Goal: Share content: Share content

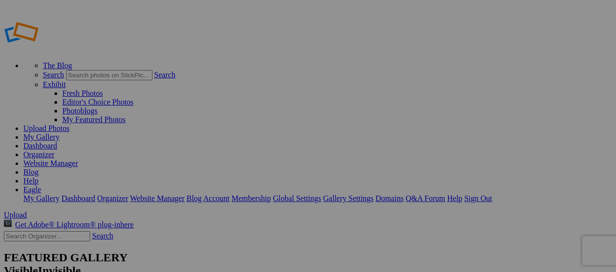
type input "Album-2025-09-24-1116"
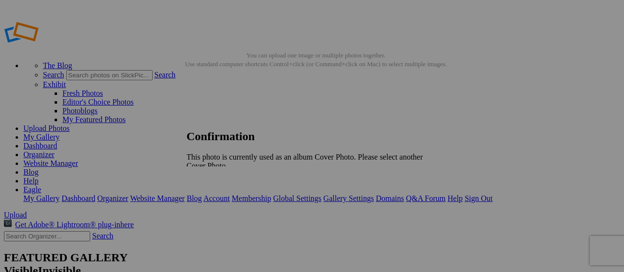
click at [219, 178] on link "OK" at bounding box center [213, 182] width 11 height 8
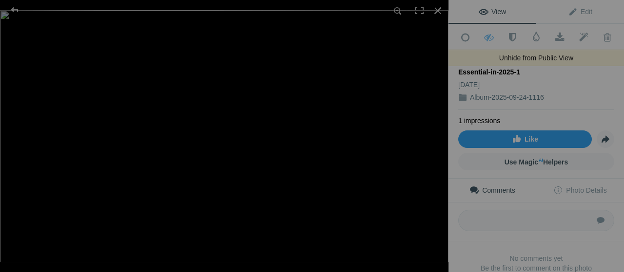
click at [487, 36] on span at bounding box center [489, 38] width 24 height 10
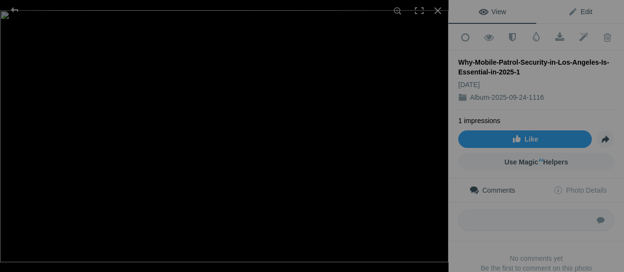
click at [577, 15] on span "Edit" at bounding box center [580, 12] width 24 height 8
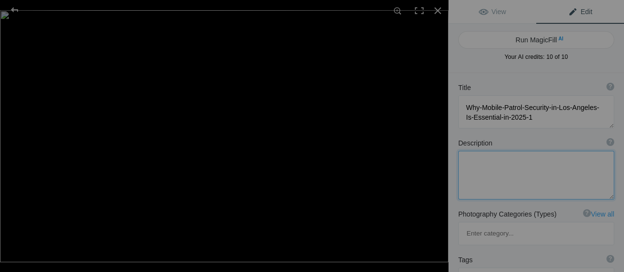
click at [512, 171] on textarea at bounding box center [536, 175] width 156 height 49
click at [517, 175] on textarea at bounding box center [536, 175] width 156 height 49
click at [495, 155] on textarea at bounding box center [536, 175] width 156 height 49
paste textarea "Discover why mobile patrol security in [GEOGRAPHIC_DATA] is essential in [DATE]…"
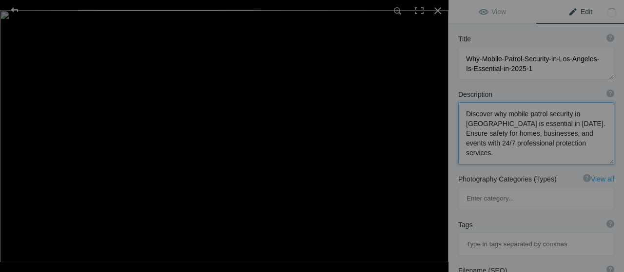
scroll to position [97, 0]
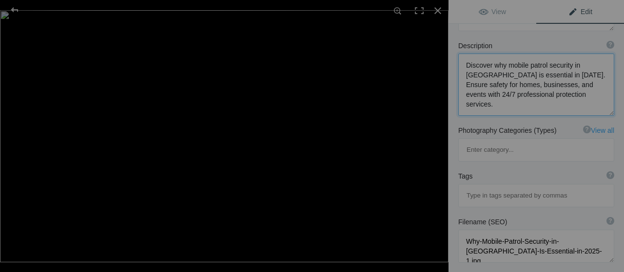
paste textarea "[URL][DOMAIN_NAME]"
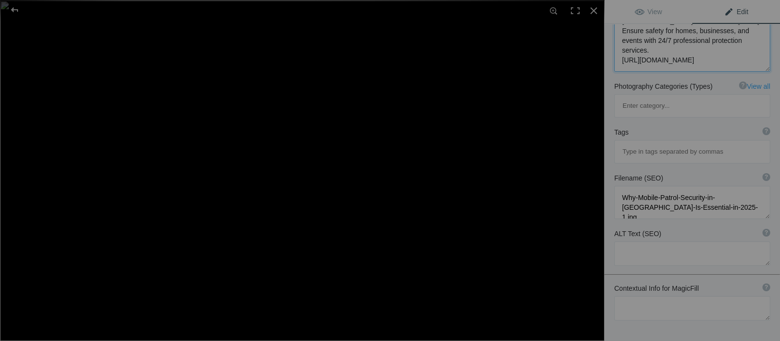
scroll to position [151, 0]
type textarea "Discover why mobile patrol security in [GEOGRAPHIC_DATA] is essential in [DATE]…"
click at [616, 13] on span "View" at bounding box center [647, 12] width 27 height 8
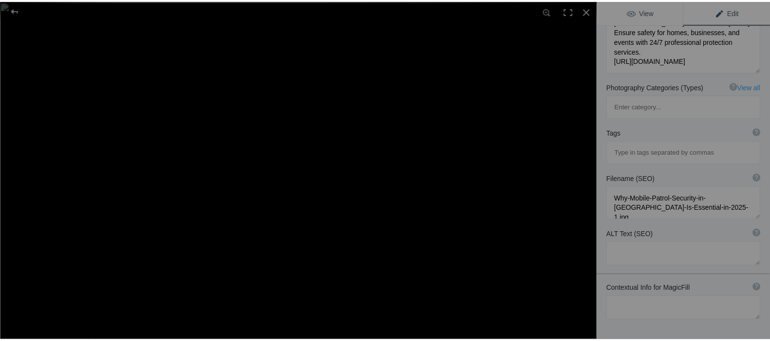
scroll to position [0, 0]
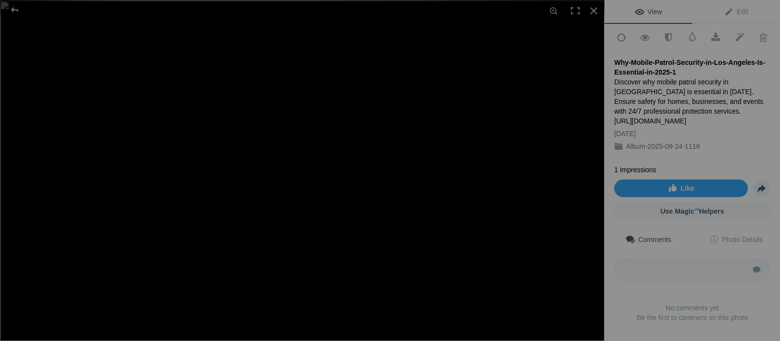
click at [616, 195] on span "Share" at bounding box center [761, 188] width 17 height 17
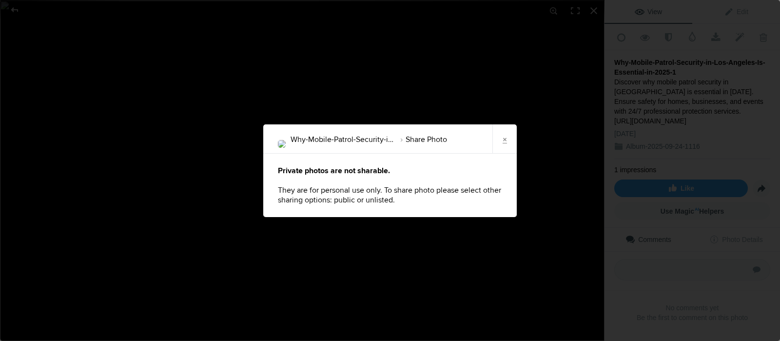
click at [423, 141] on li "Share Photo" at bounding box center [421, 139] width 52 height 17
click at [425, 140] on li "Share Photo" at bounding box center [421, 139] width 52 height 17
click at [357, 179] on div "Private photos are not sharable. They are for personal use only. To share photo…" at bounding box center [389, 184] width 253 height 63
click at [506, 141] on link "×" at bounding box center [504, 138] width 24 height 29
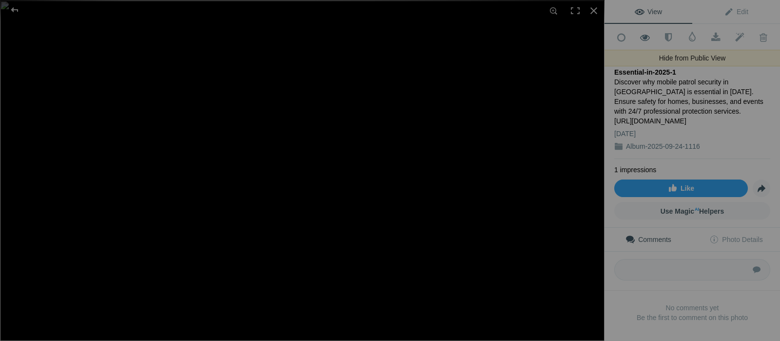
click at [616, 37] on span at bounding box center [645, 38] width 24 height 10
click at [616, 6] on link "View" at bounding box center [648, 11] width 88 height 23
click at [616, 12] on span "View" at bounding box center [647, 12] width 27 height 8
click at [594, 11] on div at bounding box center [593, 10] width 21 height 21
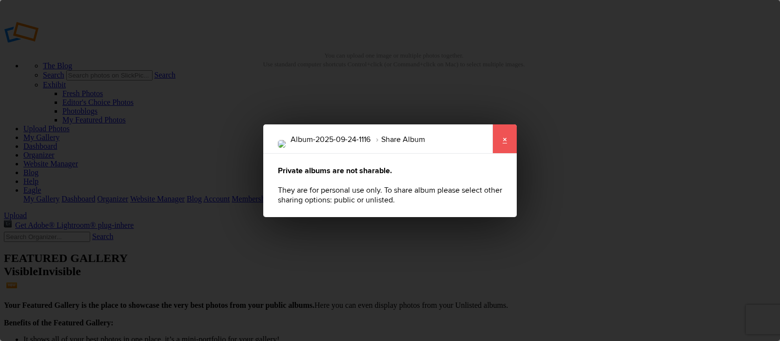
click at [502, 145] on link "×" at bounding box center [504, 138] width 24 height 29
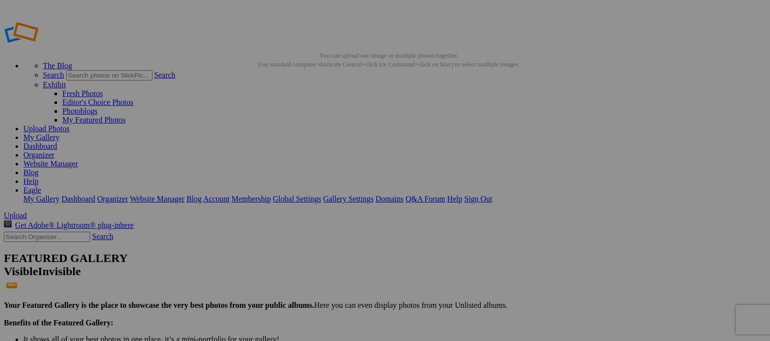
click at [57, 142] on link "Dashboard" at bounding box center [40, 146] width 34 height 8
